Goal: Information Seeking & Learning: Learn about a topic

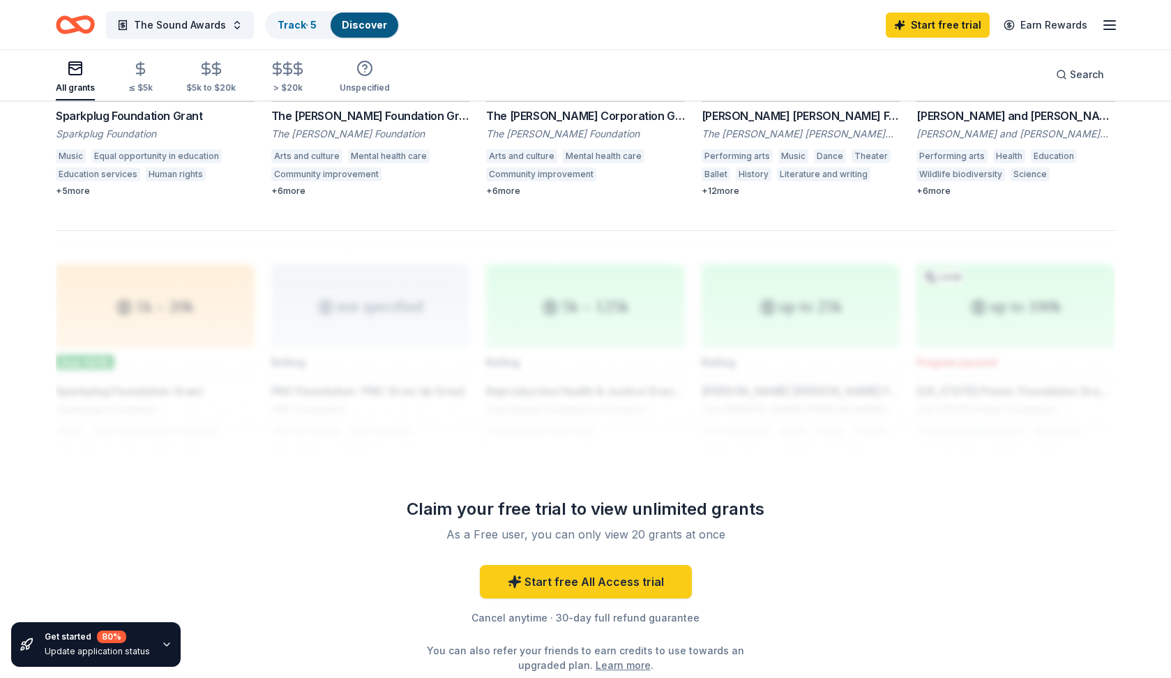
scroll to position [985, 0]
click at [143, 7] on div "The Sound Awards Track · 5 Discover Start free trial Earn Rewards" at bounding box center [585, 25] width 1171 height 50
click at [144, 2] on div "The Sound Awards Track · 5 Discover Start free trial Earn Rewards" at bounding box center [585, 25] width 1171 height 50
drag, startPoint x: 490, startPoint y: 37, endPoint x: 635, endPoint y: 33, distance: 145.2
click at [490, 37] on div "The Sound Awards Track · 5 Discover Start free trial Earn Rewards" at bounding box center [586, 24] width 1060 height 33
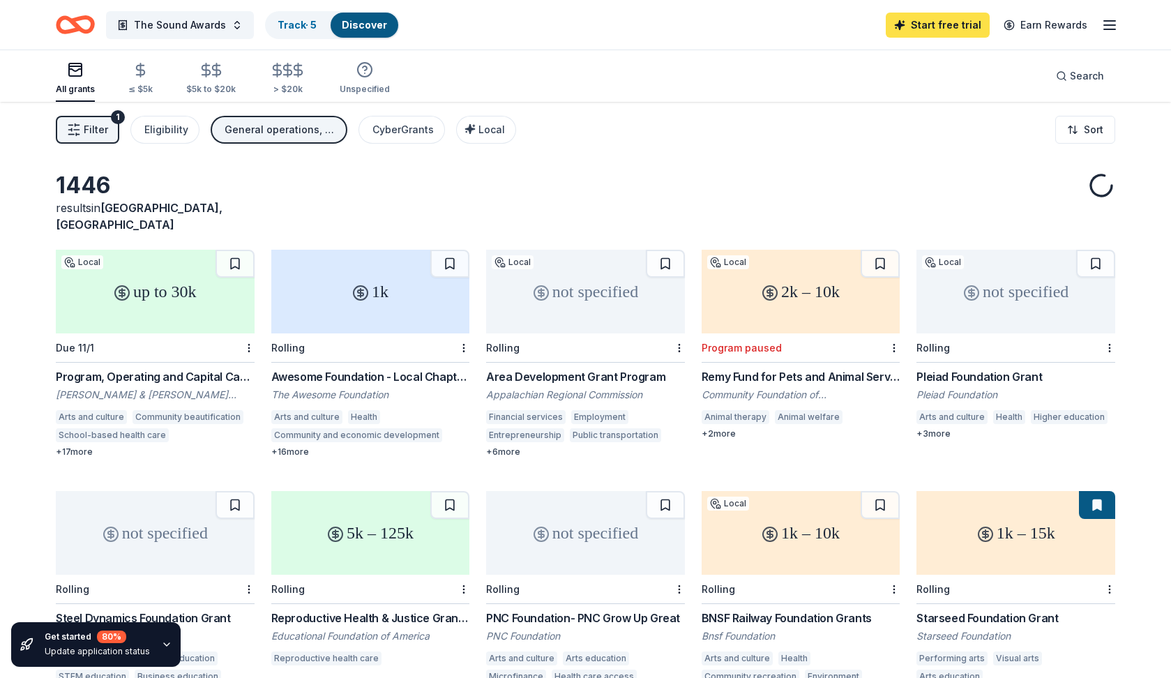
click at [950, 25] on link "Start free trial" at bounding box center [938, 25] width 104 height 25
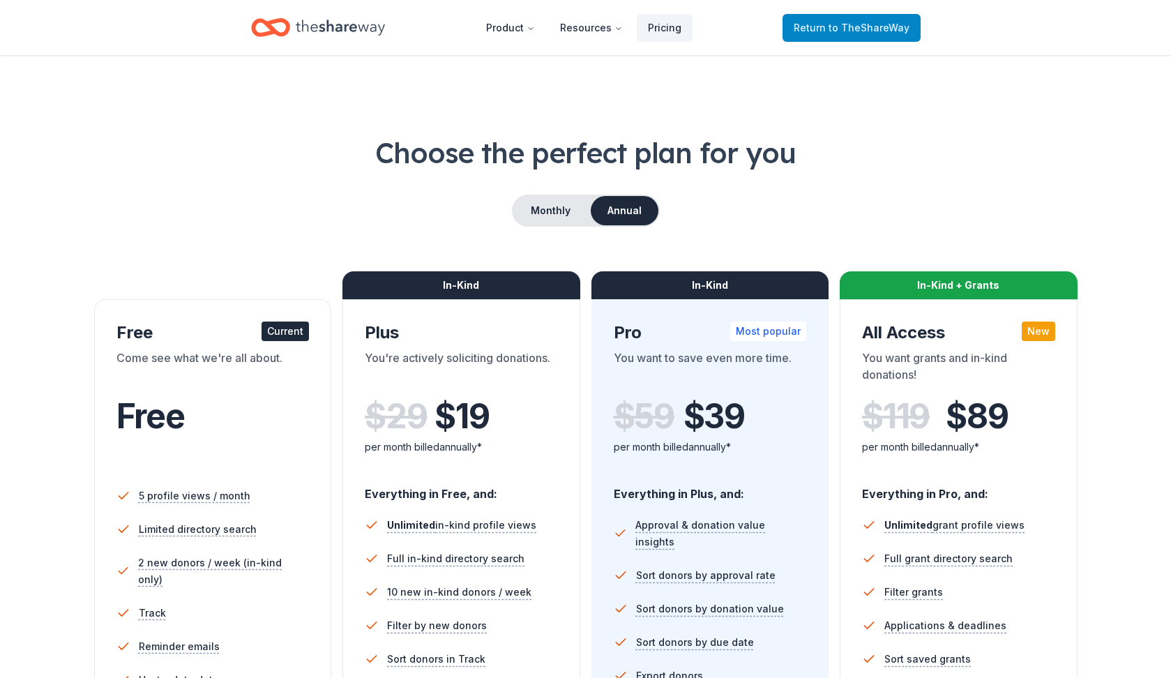
click at [809, 33] on span "Return to TheShareWay" at bounding box center [852, 28] width 116 height 17
